Goal: Task Accomplishment & Management: Use online tool/utility

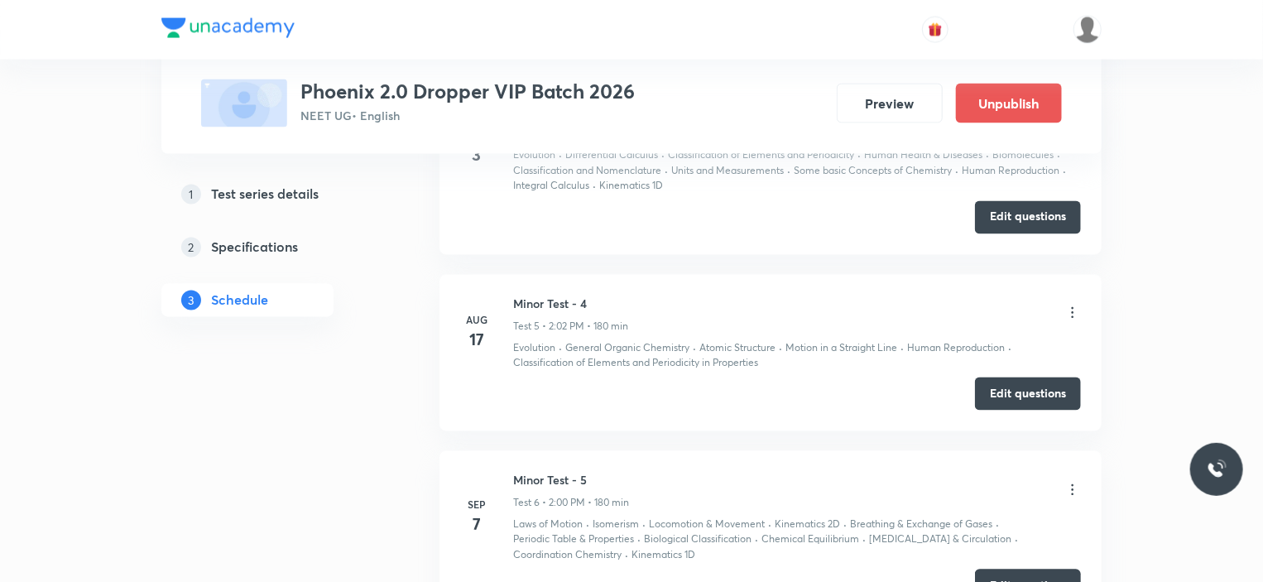
scroll to position [1656, 0]
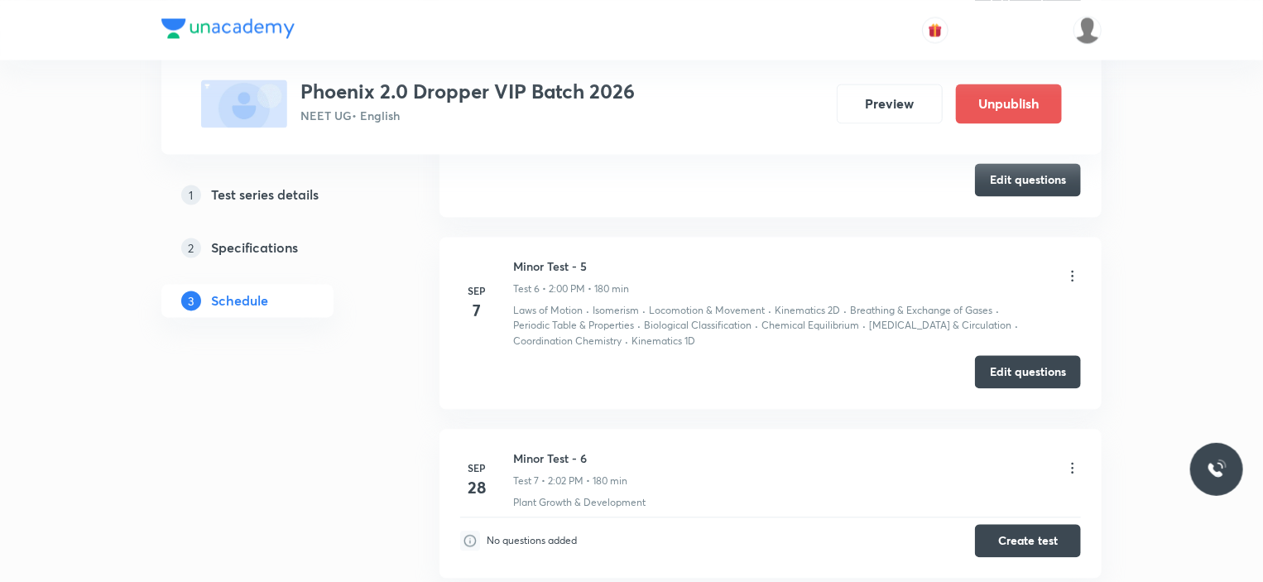
click at [1071, 267] on icon at bounding box center [1073, 275] width 17 height 17
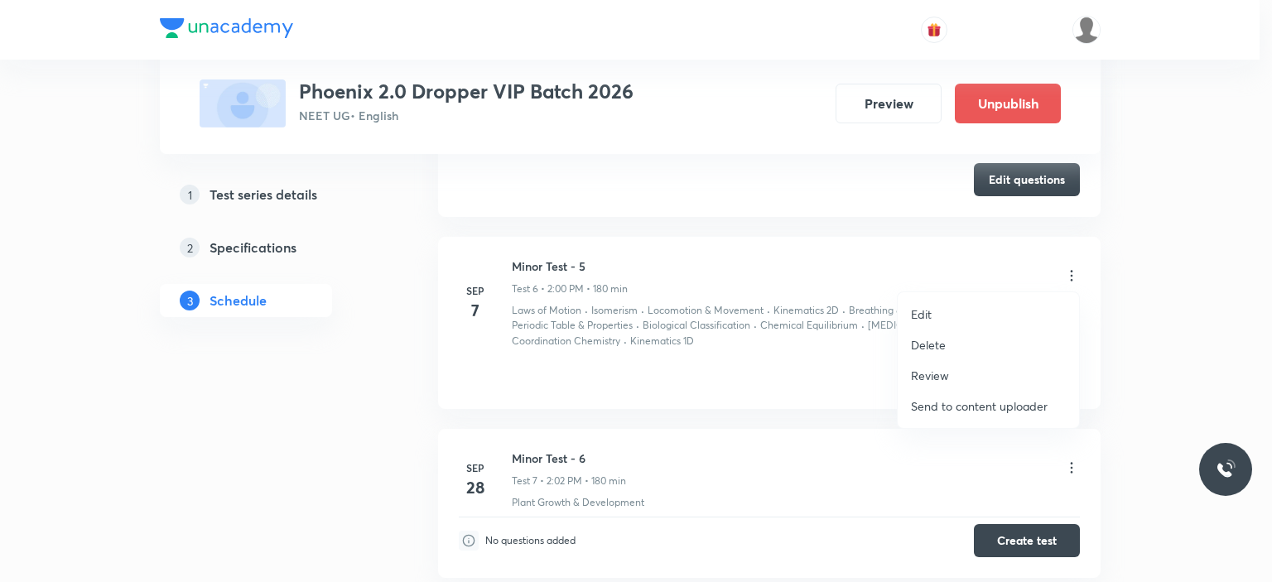
click at [1146, 286] on div at bounding box center [636, 291] width 1272 height 582
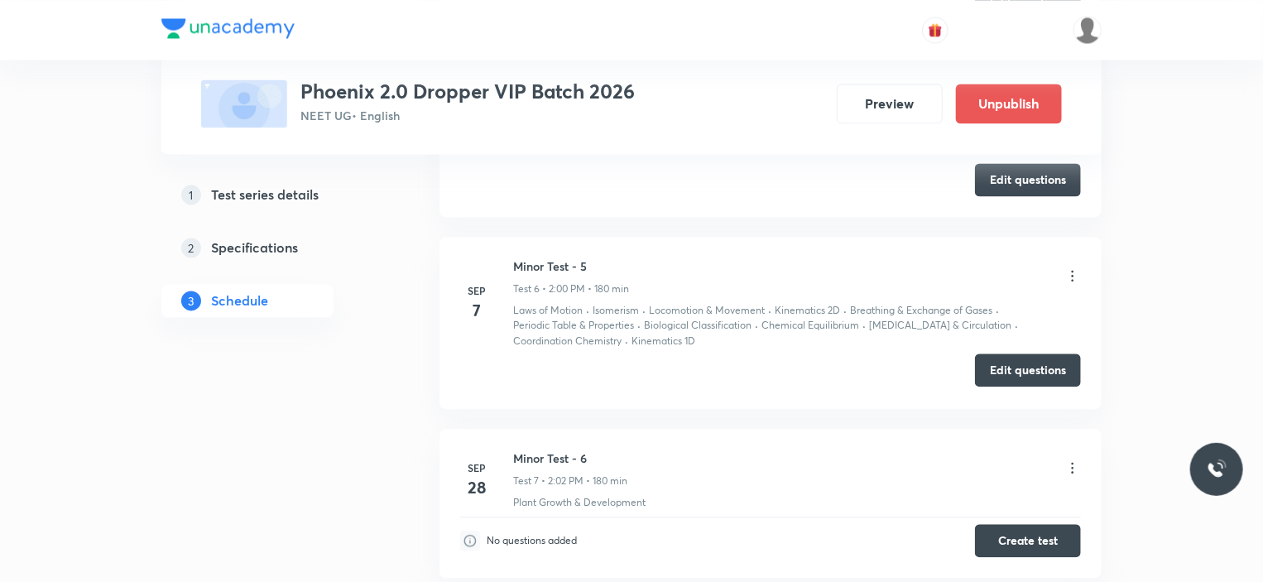
click at [1027, 377] on button "Edit questions" at bounding box center [1028, 370] width 106 height 33
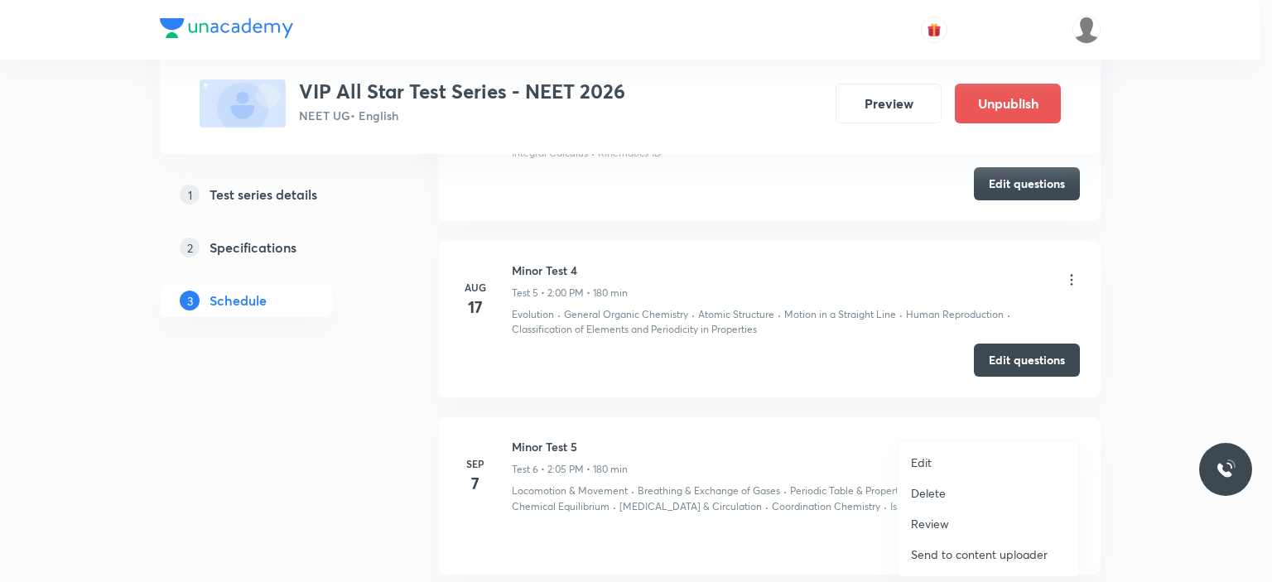
click at [1136, 415] on div at bounding box center [636, 291] width 1272 height 582
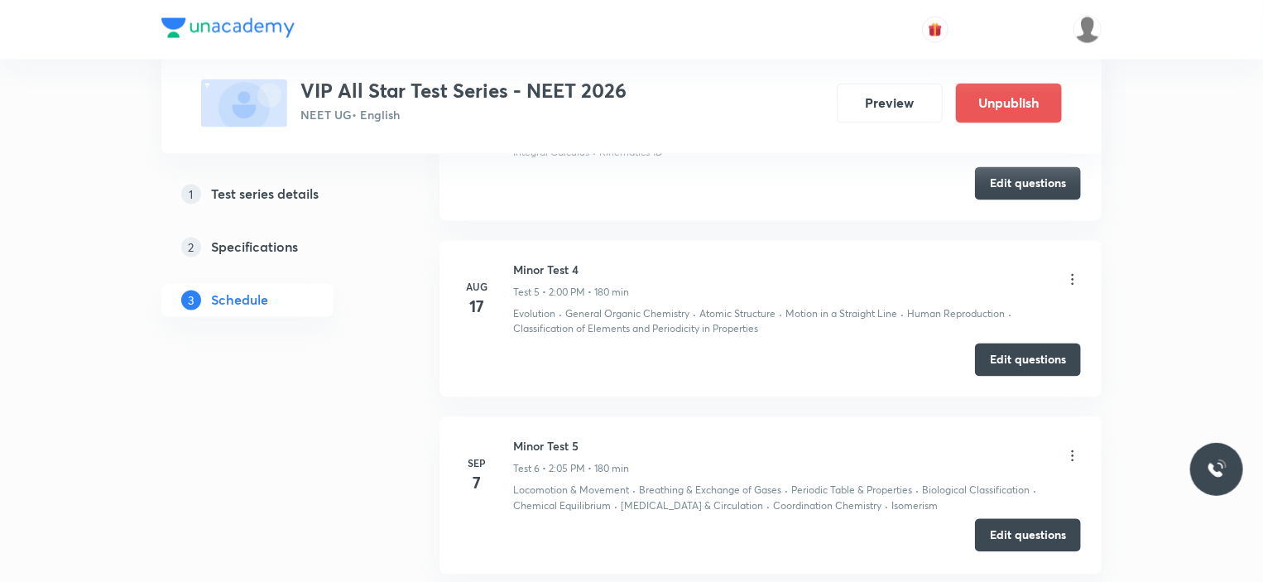
click at [1046, 524] on button "Edit questions" at bounding box center [1028, 535] width 106 height 33
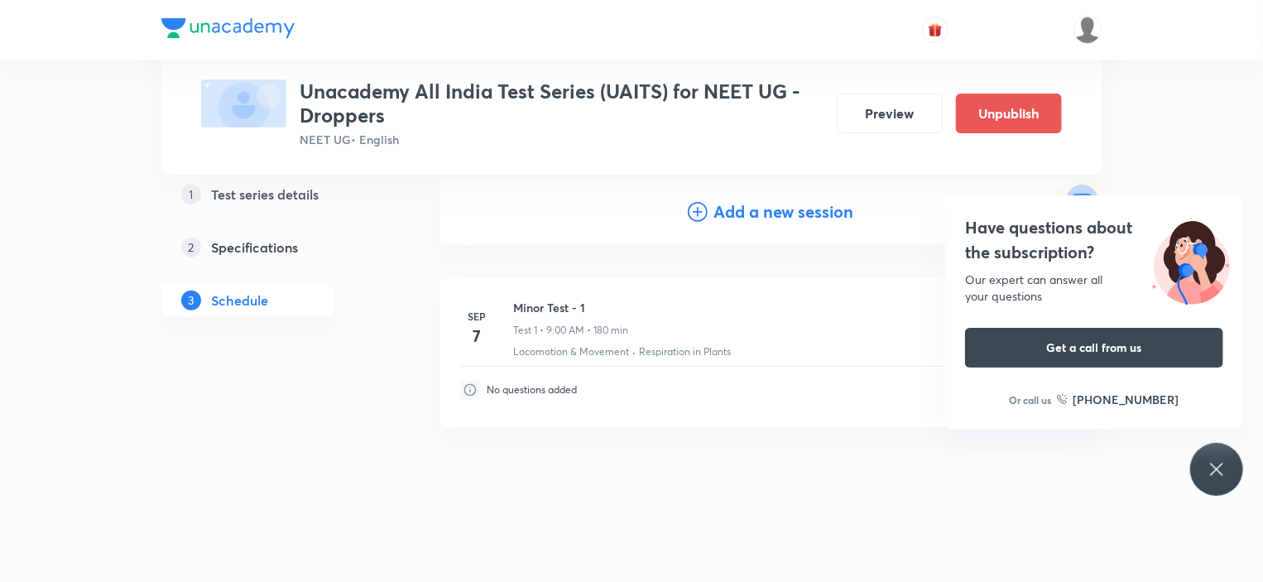
click at [74, 249] on div "Test Series Unacademy All India Test Series (UAITS) for NEET UG - Droppers NEET…" at bounding box center [631, 205] width 1263 height 756
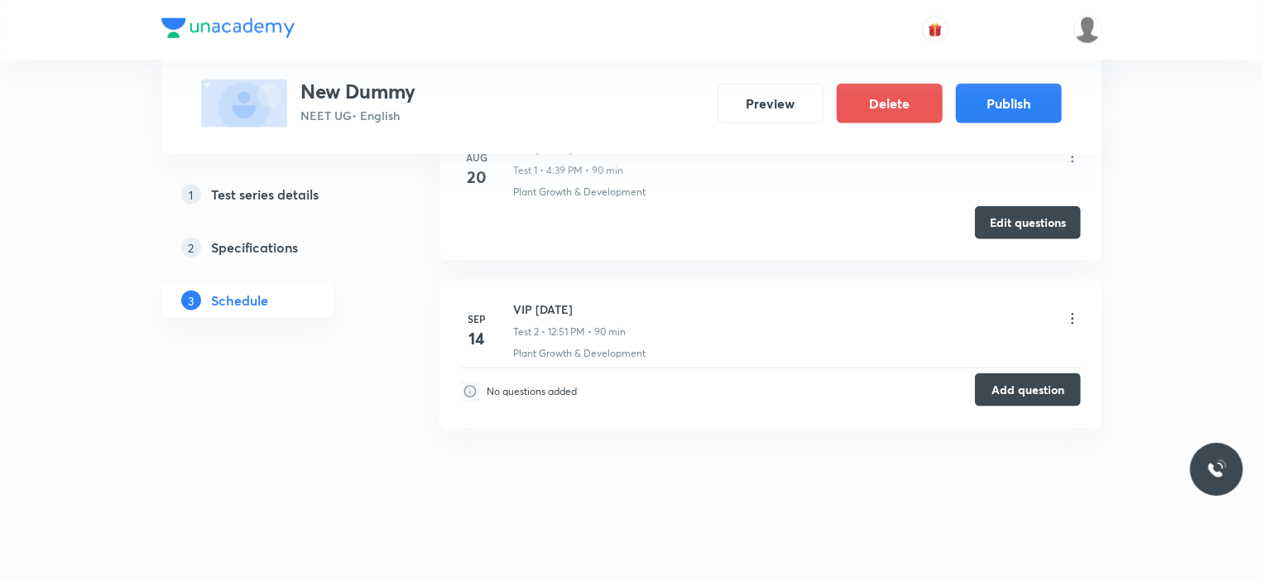
drag, startPoint x: 0, startPoint y: 0, endPoint x: 1063, endPoint y: 387, distance: 1131.4
click at [1063, 387] on button "Add question" at bounding box center [1028, 389] width 106 height 33
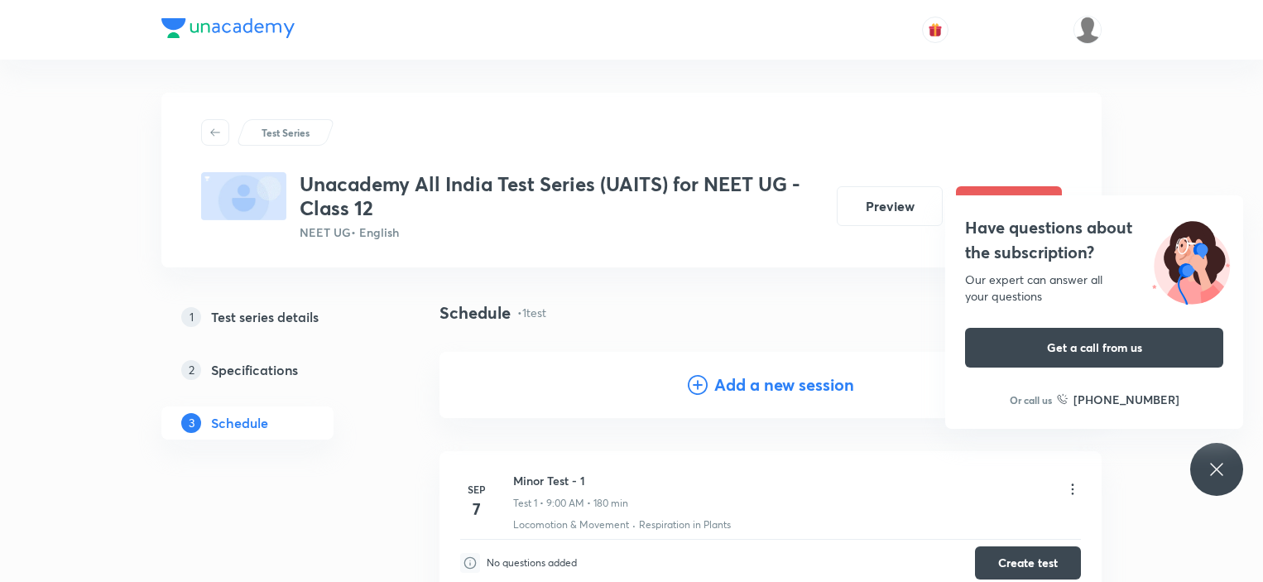
scroll to position [170, 0]
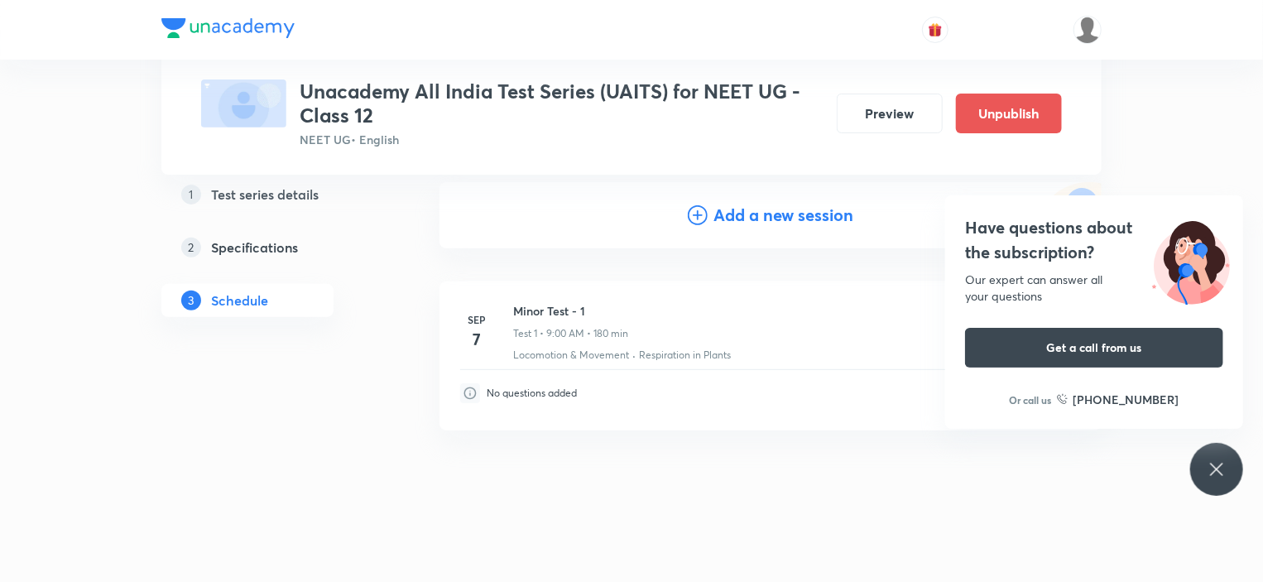
drag, startPoint x: 0, startPoint y: 0, endPoint x: 113, endPoint y: 132, distance: 173.8
click at [61, 161] on div "Test Series Unacademy All India Test Series (UAITS) for NEET UG - Class 12 NEET…" at bounding box center [631, 208] width 1263 height 756
click at [1215, 479] on div "Have questions about the subscription? Our expert can answer all your questions…" at bounding box center [1216, 469] width 53 height 53
